Goal: Information Seeking & Learning: Learn about a topic

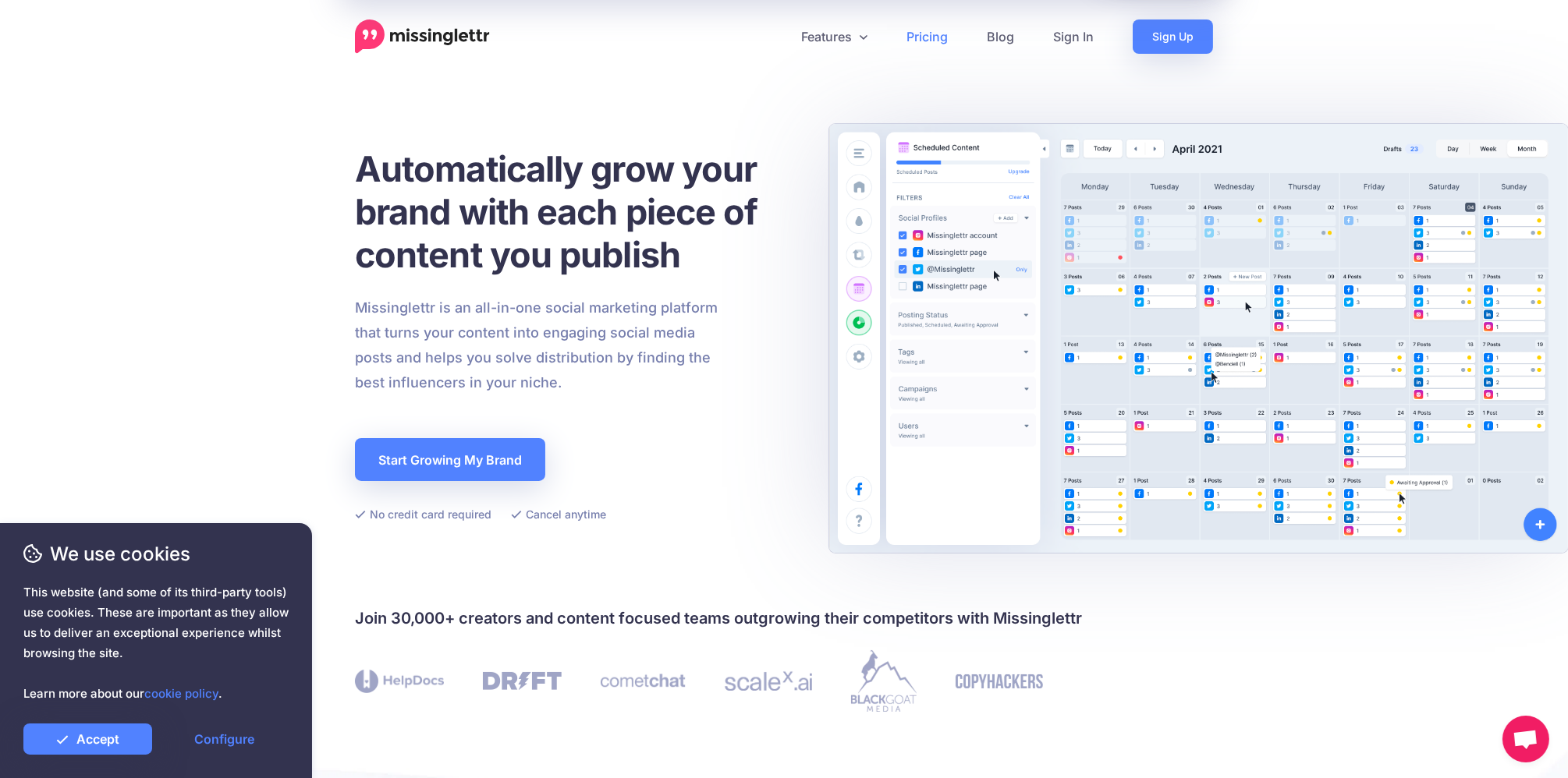
click at [914, 36] on link "Pricing" at bounding box center [926, 37] width 81 height 34
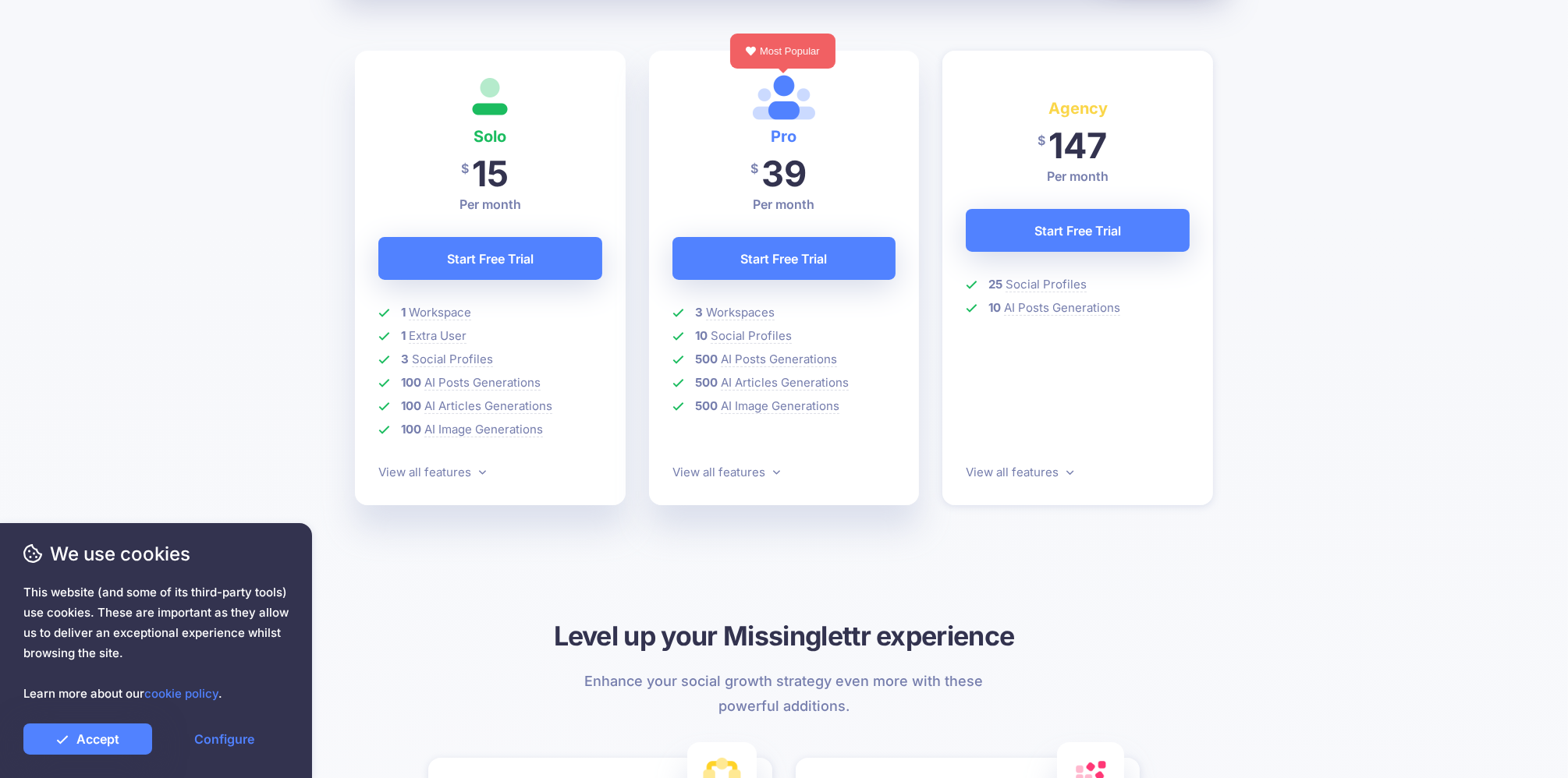
scroll to position [436, 0]
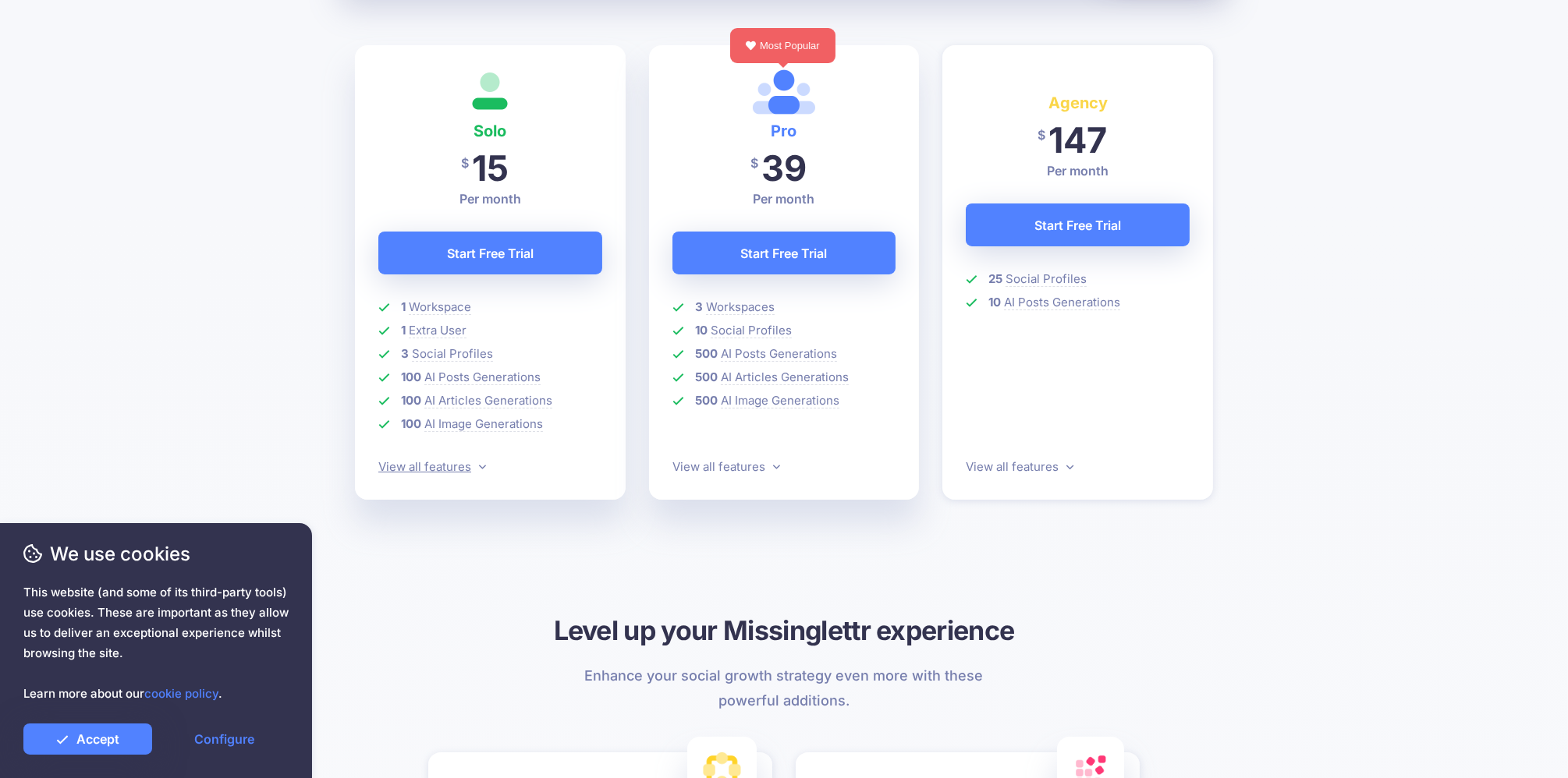
click at [457, 467] on link "View all features" at bounding box center [432, 467] width 107 height 15
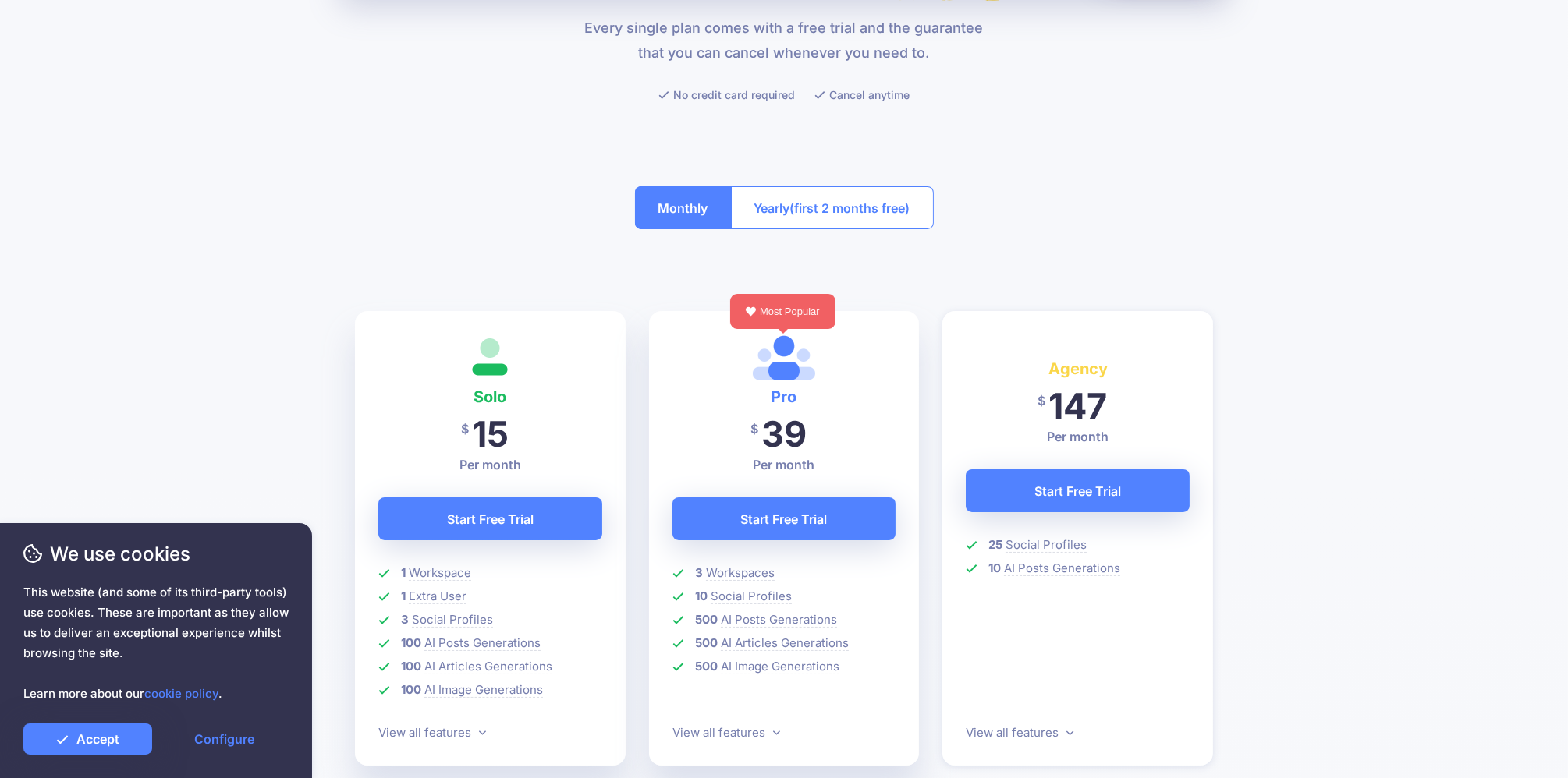
scroll to position [0, 0]
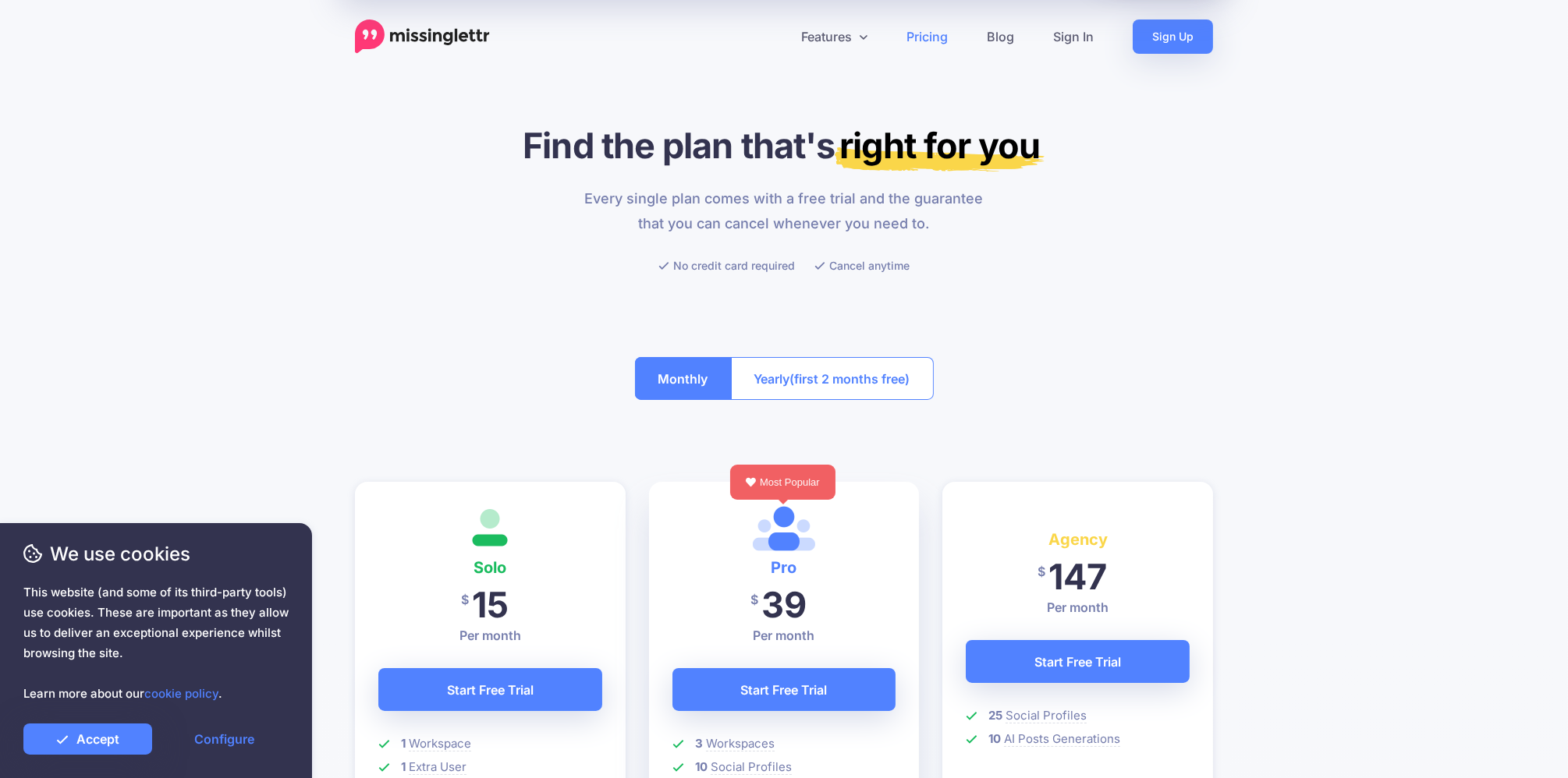
click at [456, 33] on img at bounding box center [422, 37] width 135 height 34
